Goal: Task Accomplishment & Management: Use online tool/utility

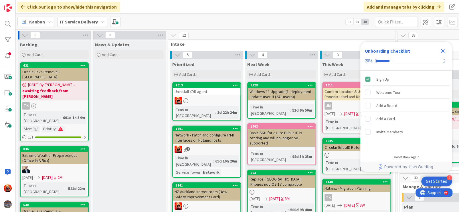
click at [202, 96] on link "2013 Uninstall XDR agent Time in Column : 1d 22h 24m" at bounding box center [206, 101] width 69 height 39
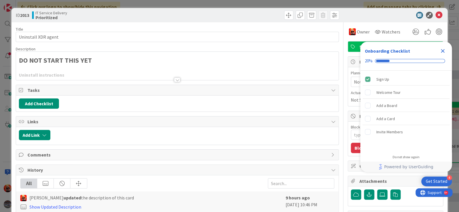
click at [444, 51] on icon "Close Checklist" at bounding box center [442, 51] width 7 height 7
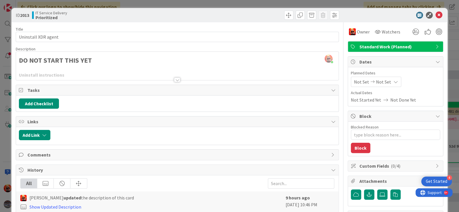
click at [176, 80] on div at bounding box center [177, 80] width 6 height 5
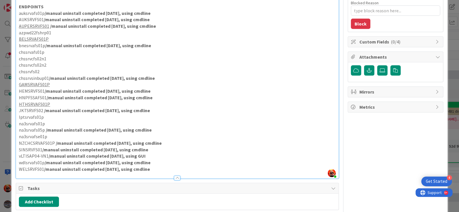
scroll to position [114, 0]
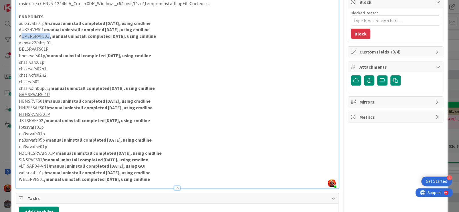
drag, startPoint x: 41, startPoint y: 42, endPoint x: 20, endPoint y: 44, distance: 20.7
click at [20, 39] on p "AUPERSRVFS01 /manual uninstall completed [DATE], using cmdline" at bounding box center [177, 36] width 317 height 7
click at [20, 39] on u "AUPERSRVFS01" at bounding box center [34, 36] width 30 height 6
drag, startPoint x: 24, startPoint y: 42, endPoint x: 48, endPoint y: 41, distance: 24.0
click at [48, 39] on u "AUPERSRVFS01" at bounding box center [34, 36] width 30 height 6
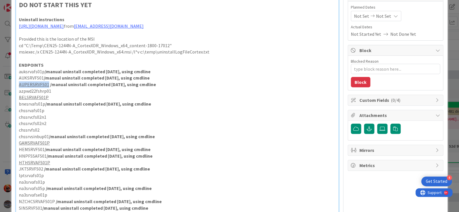
scroll to position [0, 0]
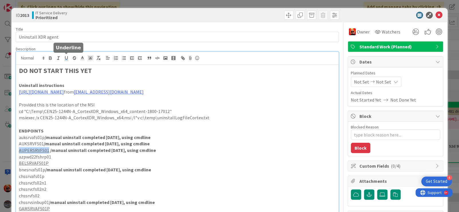
click at [67, 59] on icon "button" at bounding box center [66, 58] width 5 height 5
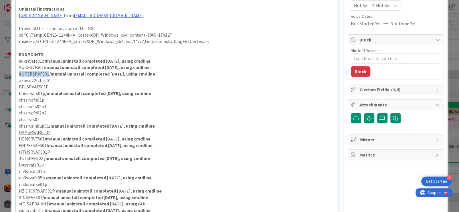
scroll to position [86, 0]
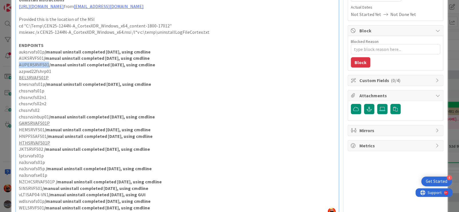
type textarea "x"
